Goal: Information Seeking & Learning: Learn about a topic

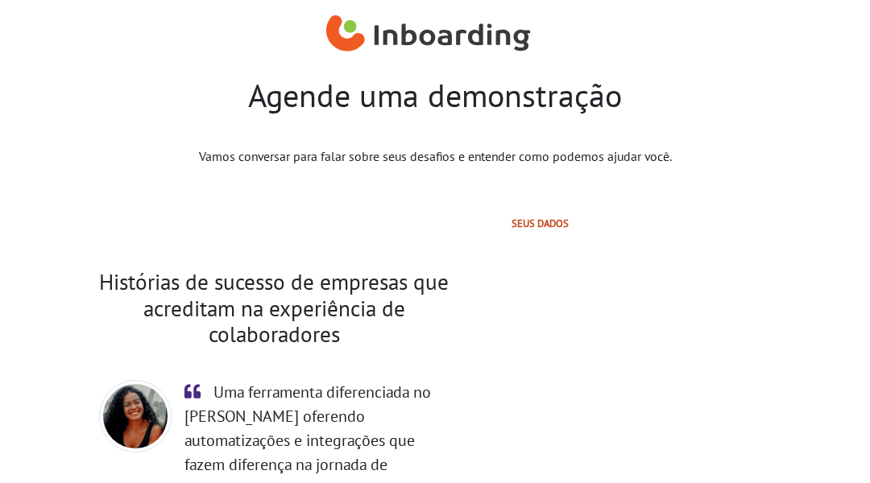
select select "BR"
